Goal: Register for event/course

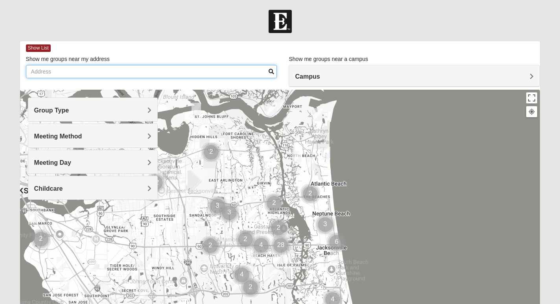
click at [209, 71] on input "Show me groups near my address" at bounding box center [151, 71] width 251 height 13
type input "32080"
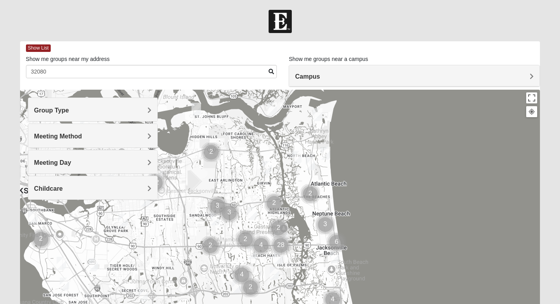
click at [69, 112] on span "Group Type" at bounding box center [51, 110] width 35 height 7
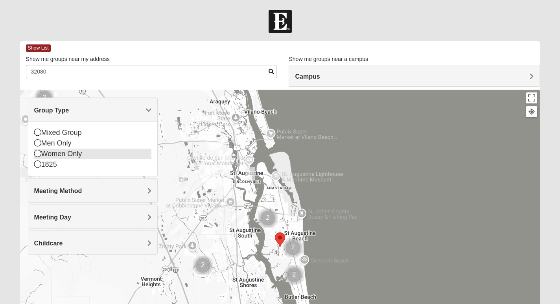
click at [37, 154] on icon at bounding box center [37, 153] width 7 height 7
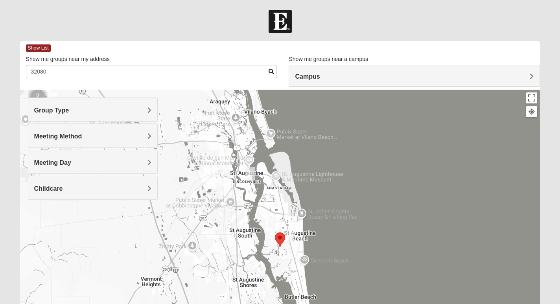
click at [68, 141] on div "Meeting Method" at bounding box center [92, 135] width 129 height 23
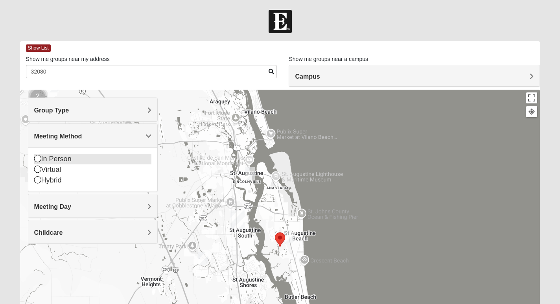
click at [39, 160] on icon at bounding box center [37, 158] width 7 height 7
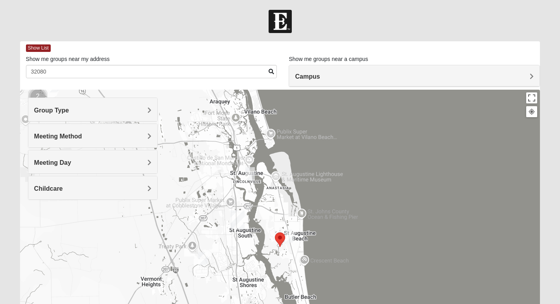
click at [291, 235] on img "Womens Cannata 32080" at bounding box center [289, 236] width 9 height 13
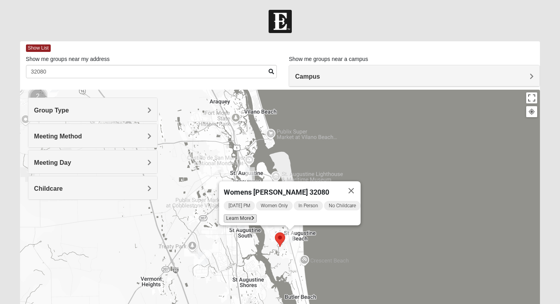
click at [239, 214] on span "Learn More" at bounding box center [240, 218] width 33 height 8
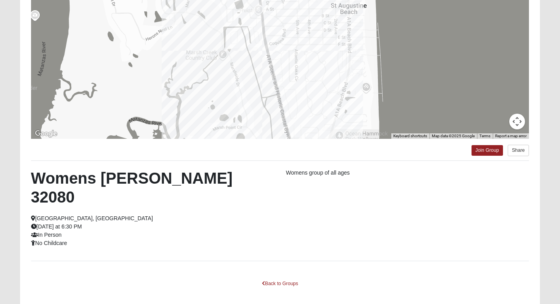
scroll to position [107, 0]
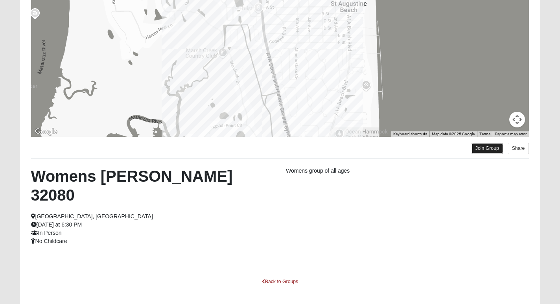
click at [489, 150] on link "Join Group" at bounding box center [486, 148] width 31 height 11
